Goal: Contribute content

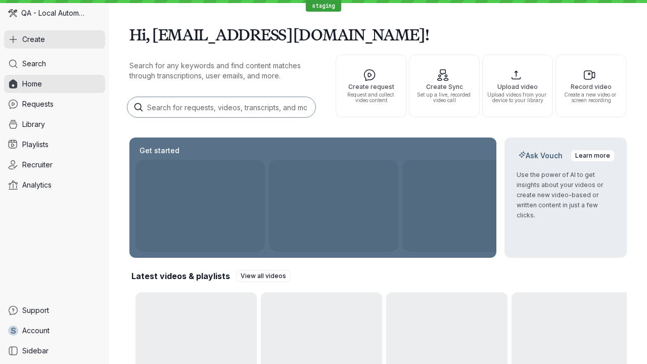
click at [55, 39] on button "Create" at bounding box center [54, 39] width 101 height 18
